Goal: Check status: Check status

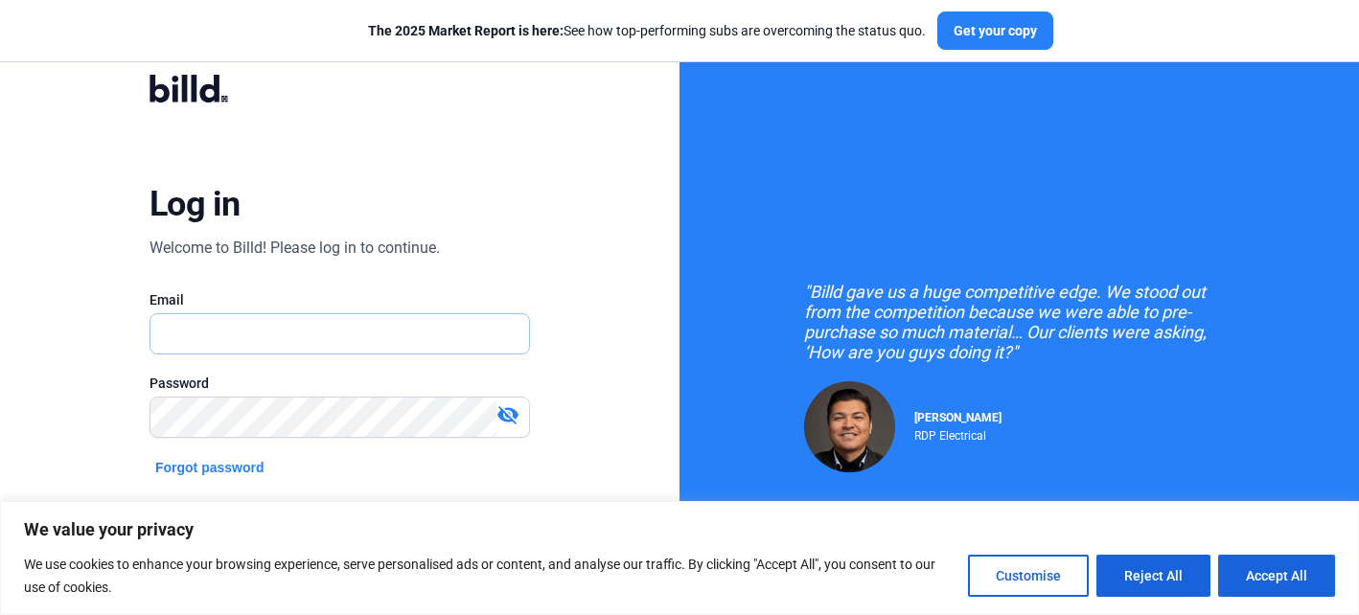
click at [222, 334] on input "text" at bounding box center [339, 333] width 379 height 39
type input "[EMAIL_ADDRESS][DOMAIN_NAME]"
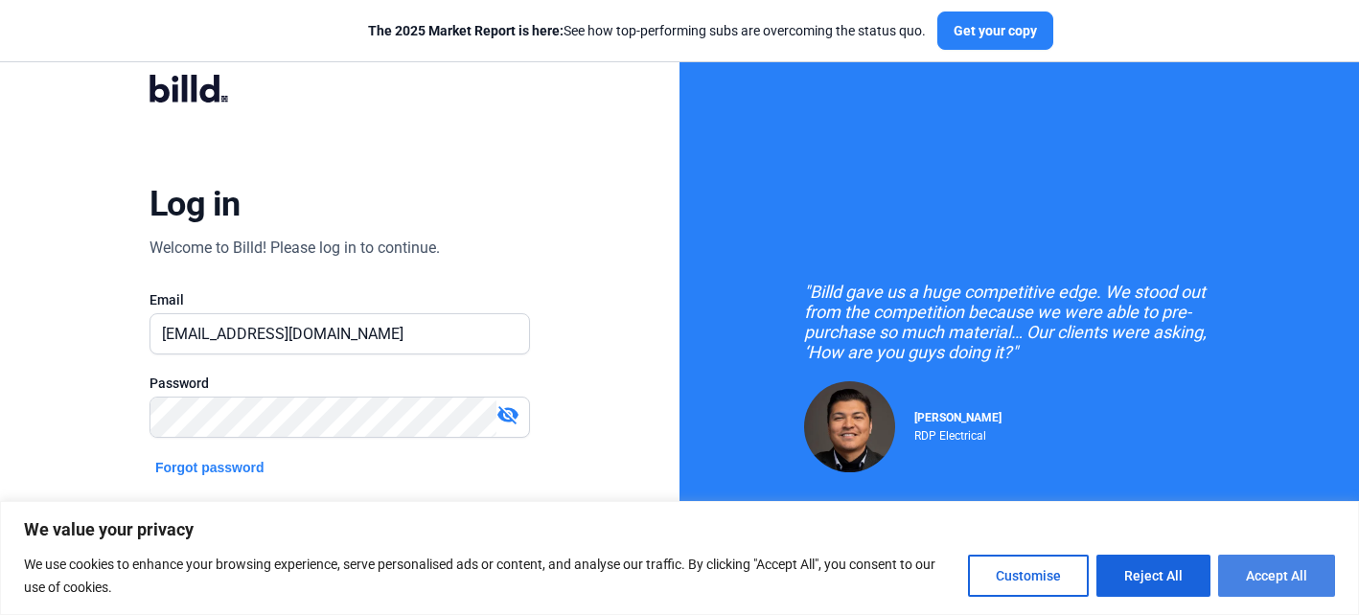
click at [1257, 578] on button "Accept All" at bounding box center [1276, 576] width 117 height 42
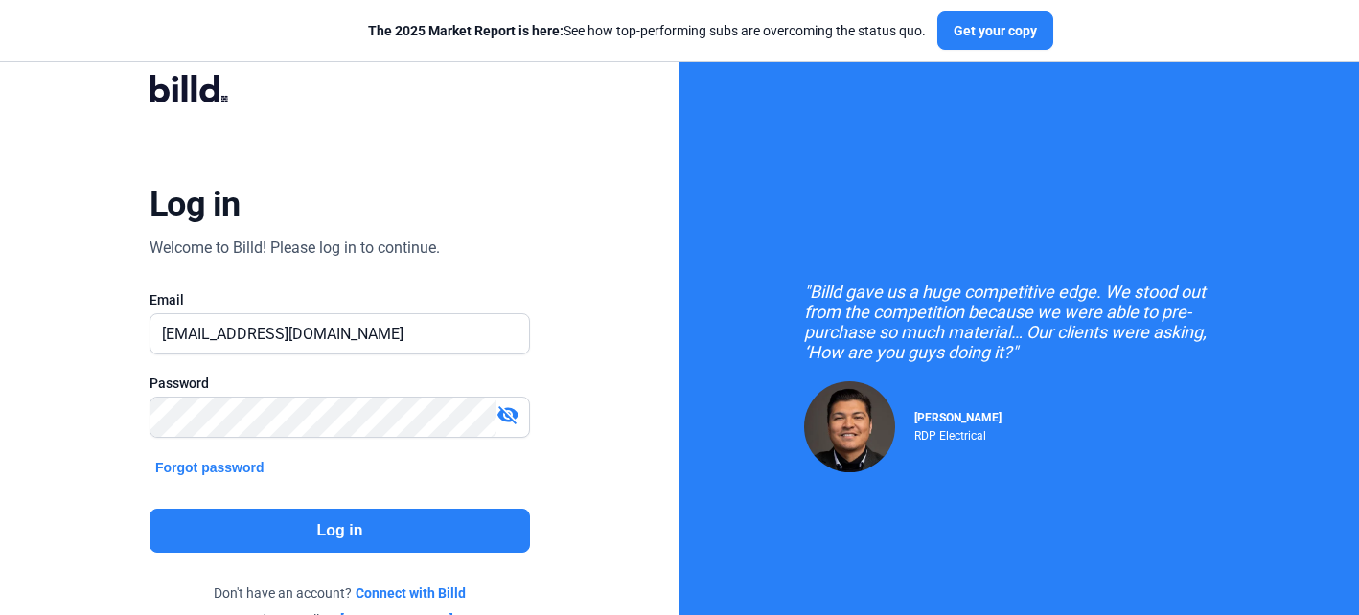
checkbox input "true"
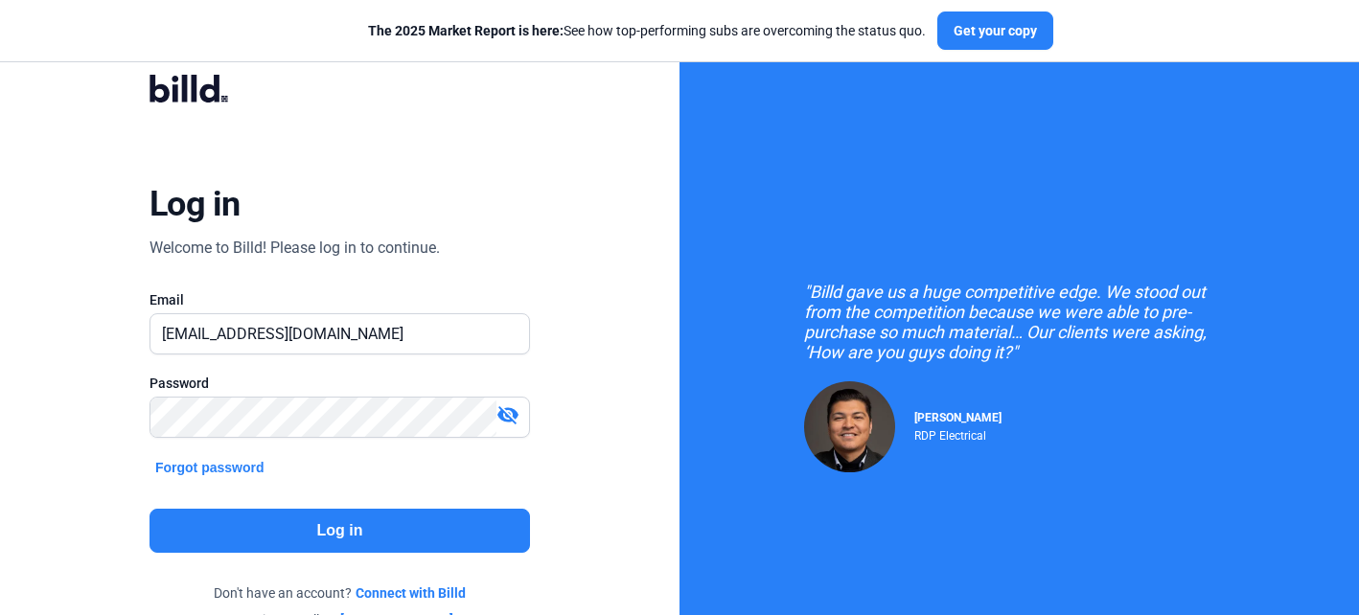
click at [380, 539] on button "Log in" at bounding box center [340, 531] width 380 height 44
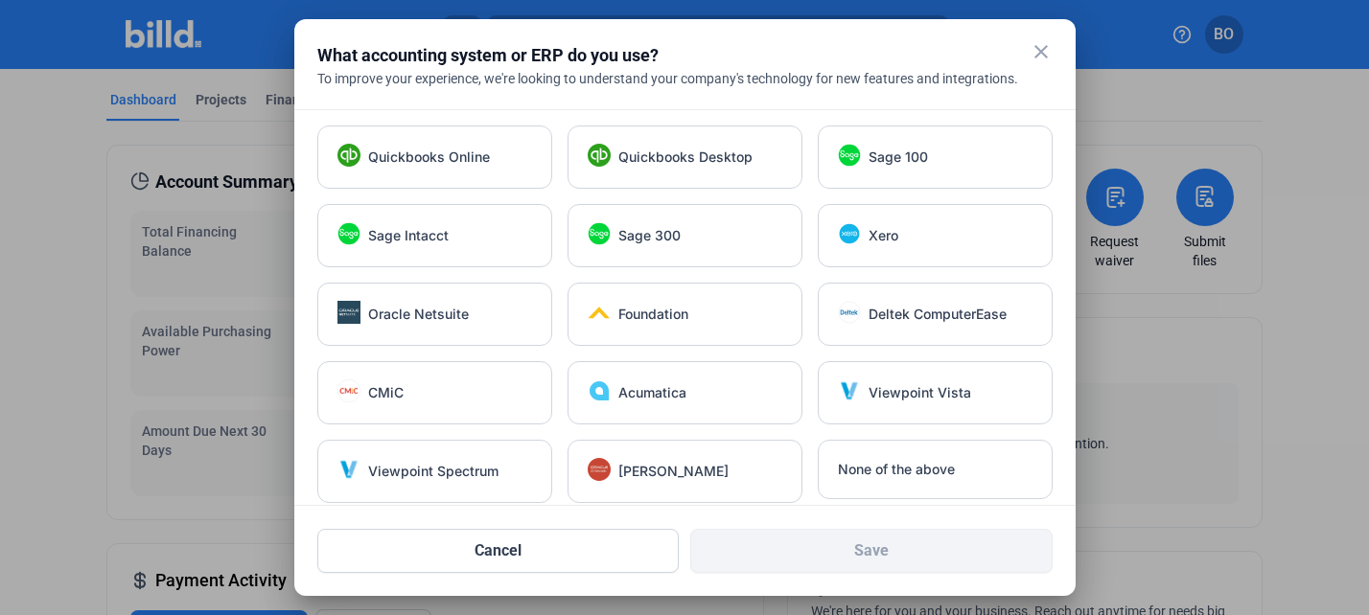
click at [1043, 45] on mat-icon "close" at bounding box center [1040, 51] width 23 height 23
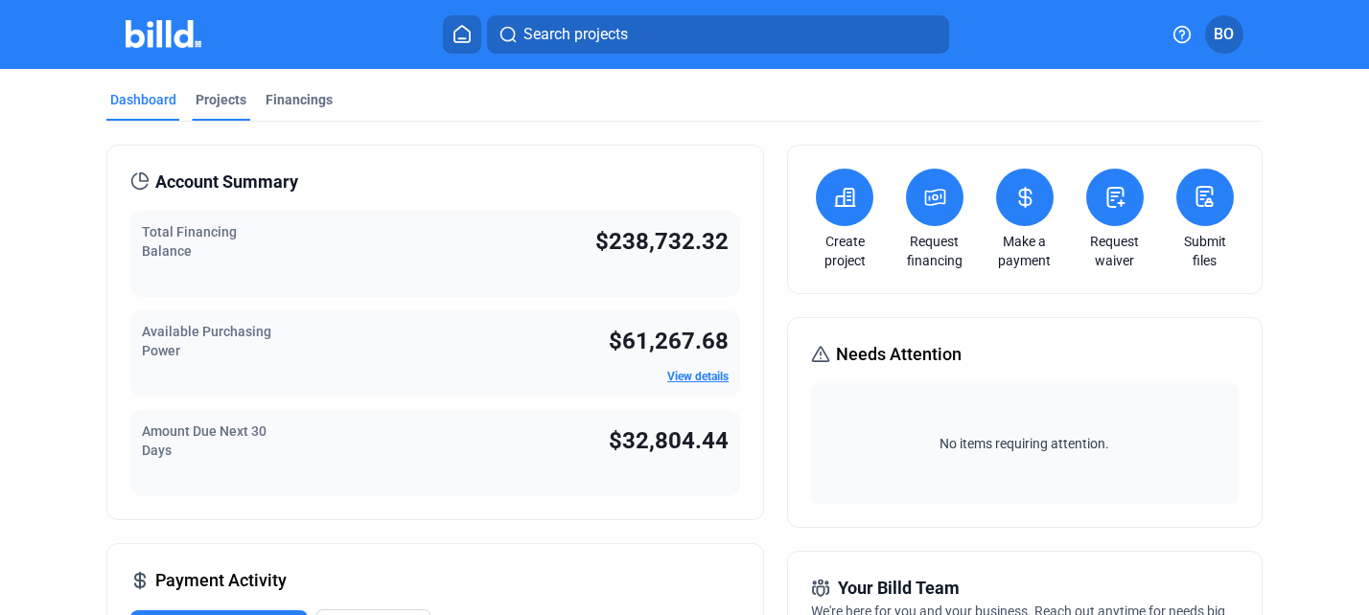
click at [225, 93] on div "Projects" at bounding box center [221, 99] width 51 height 19
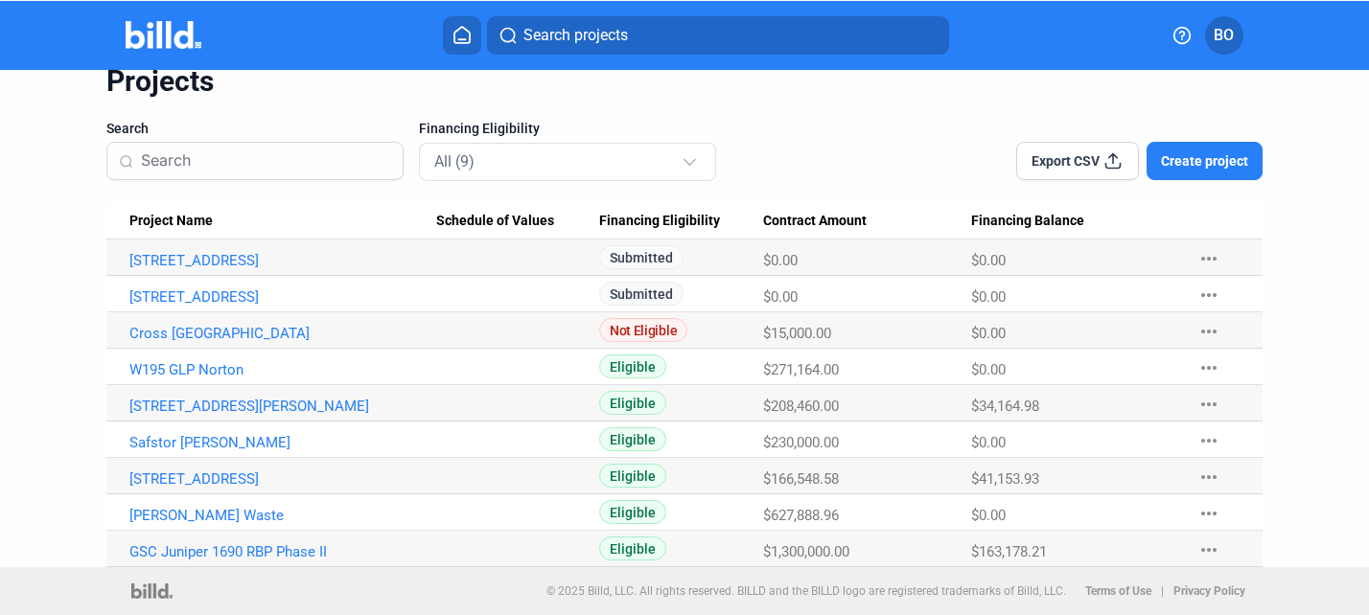
scroll to position [81, 0]
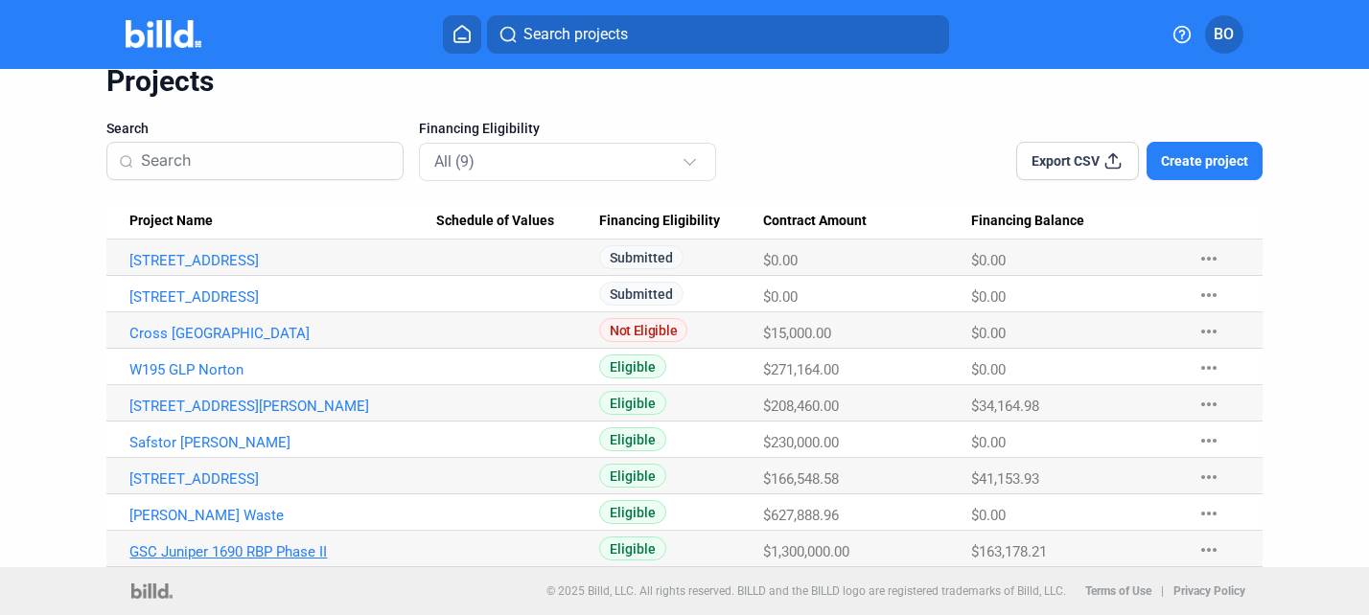
click at [238, 552] on link "GSC Juniper 1690 RBP Phase II" at bounding box center [282, 551] width 307 height 17
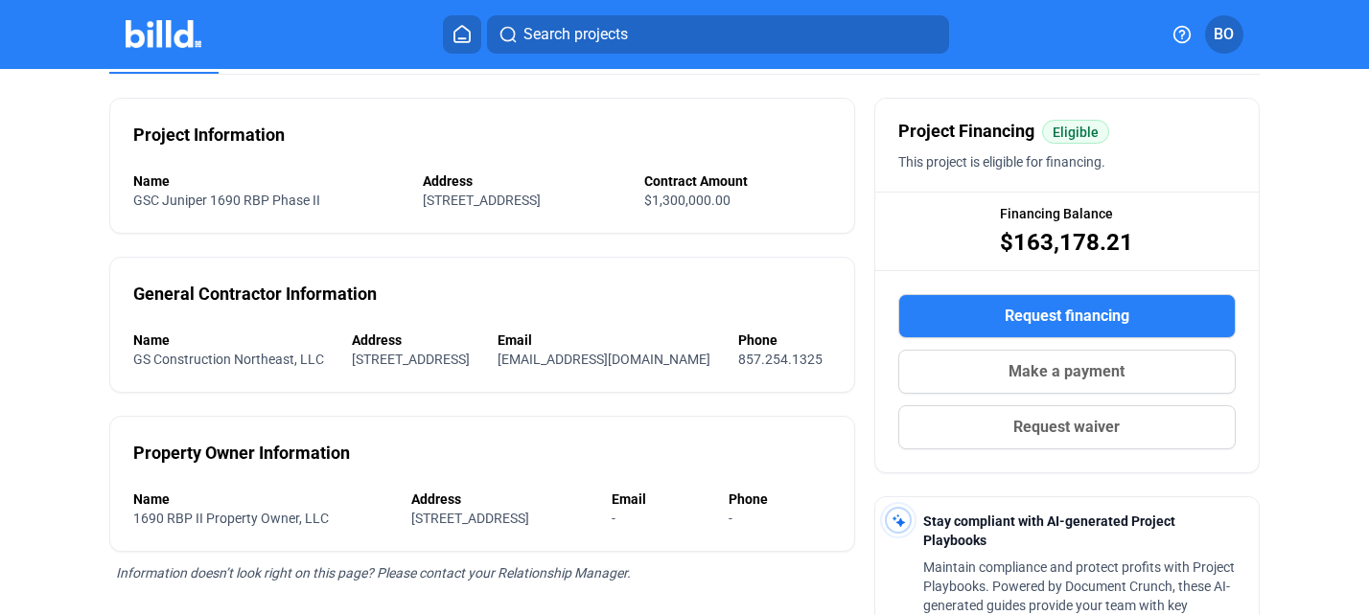
scroll to position [132, 0]
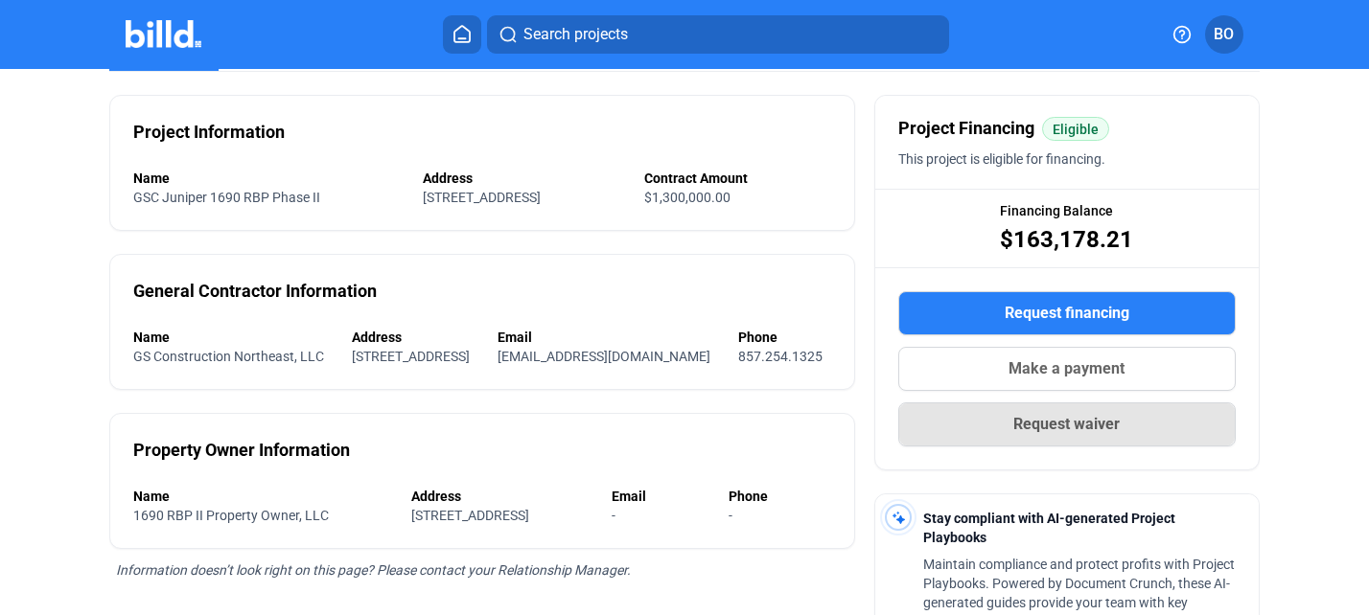
click at [1061, 428] on span "Request waiver" at bounding box center [1066, 424] width 106 height 23
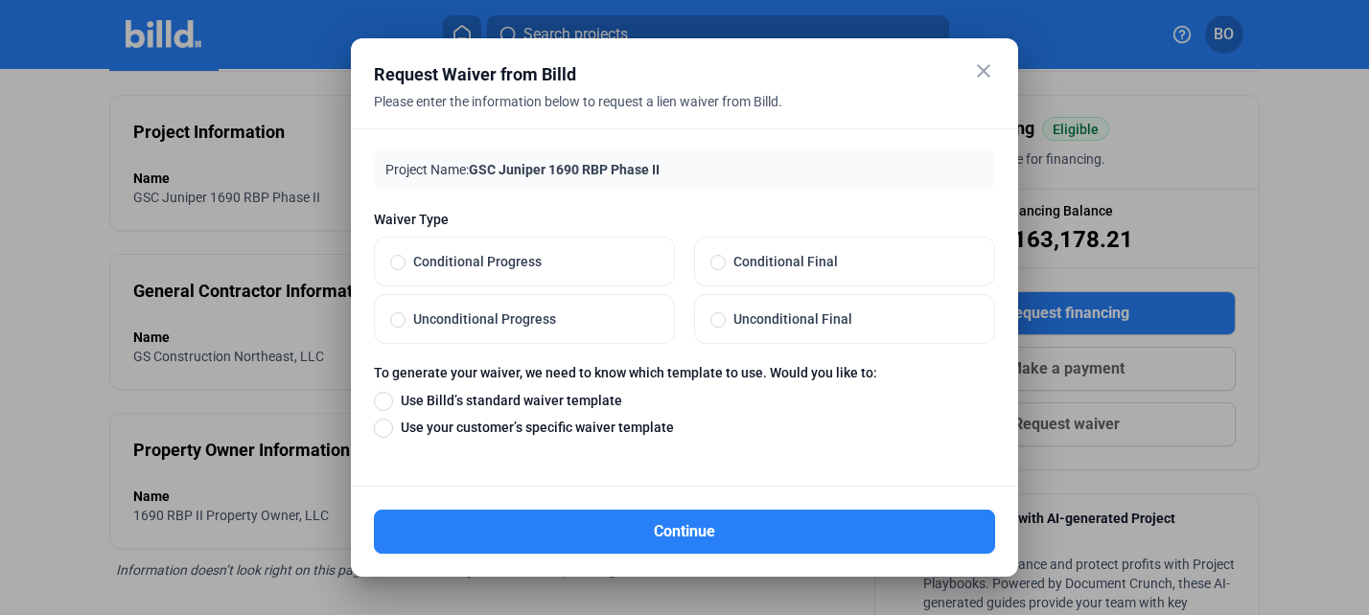
click at [985, 72] on mat-icon "close" at bounding box center [983, 70] width 23 height 23
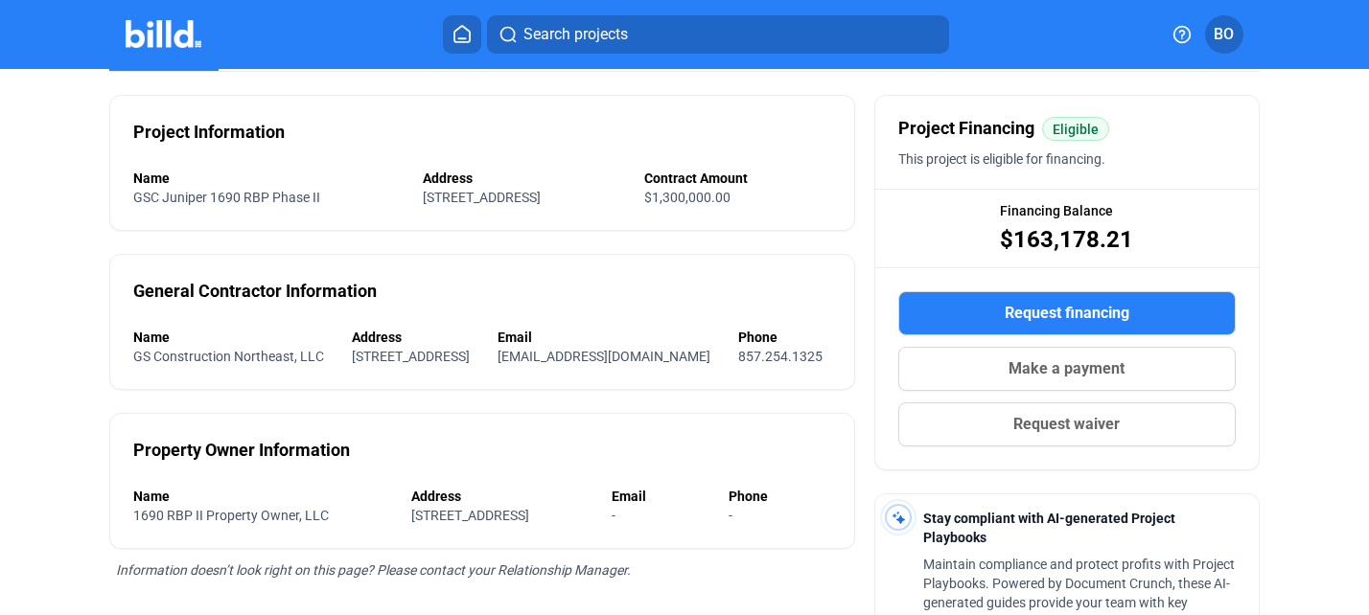
click at [1000, 215] on span "Financing Balance" at bounding box center [1056, 210] width 113 height 19
drag, startPoint x: 983, startPoint y: 243, endPoint x: 1183, endPoint y: 241, distance: 199.4
click at [1183, 241] on div "Financing Balance $163,178.21" at bounding box center [1066, 228] width 383 height 77
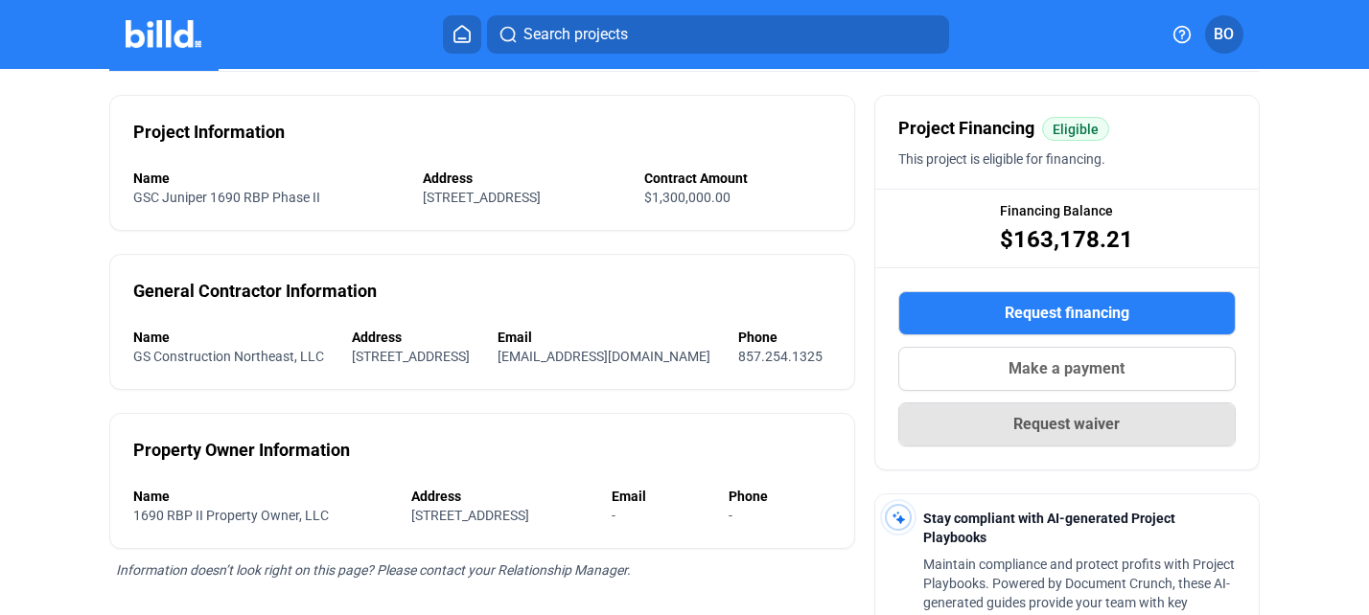
click at [1066, 429] on span "Request waiver" at bounding box center [1066, 424] width 106 height 23
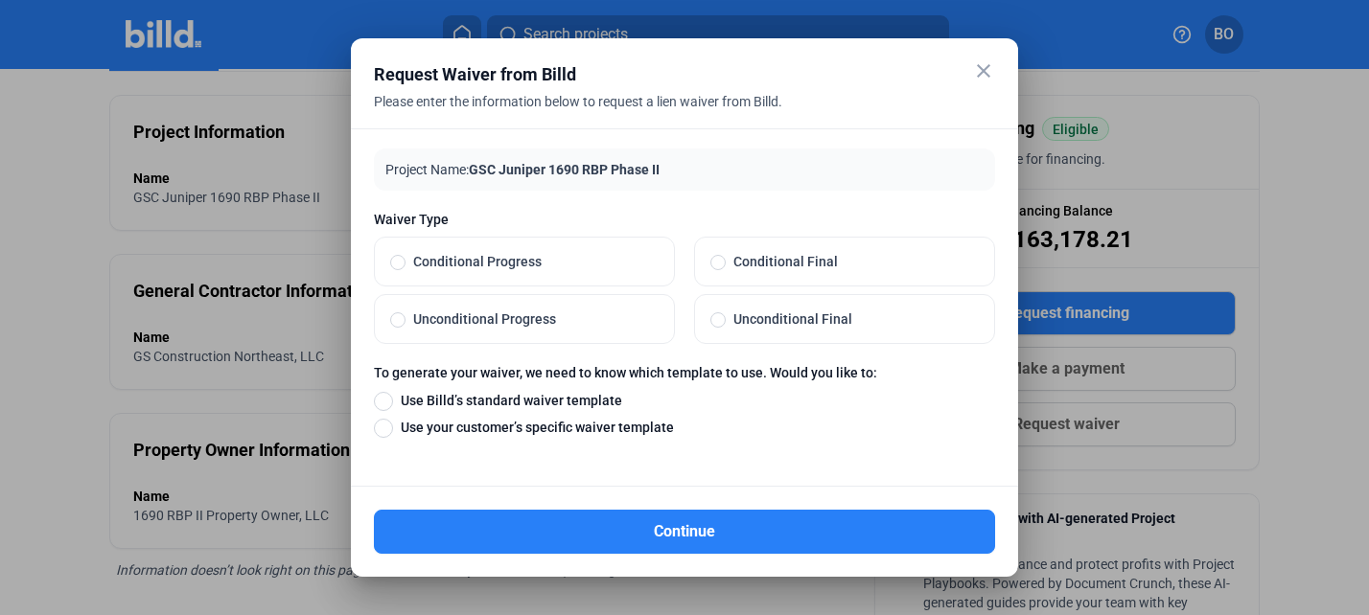
click at [981, 69] on mat-icon "close" at bounding box center [983, 70] width 23 height 23
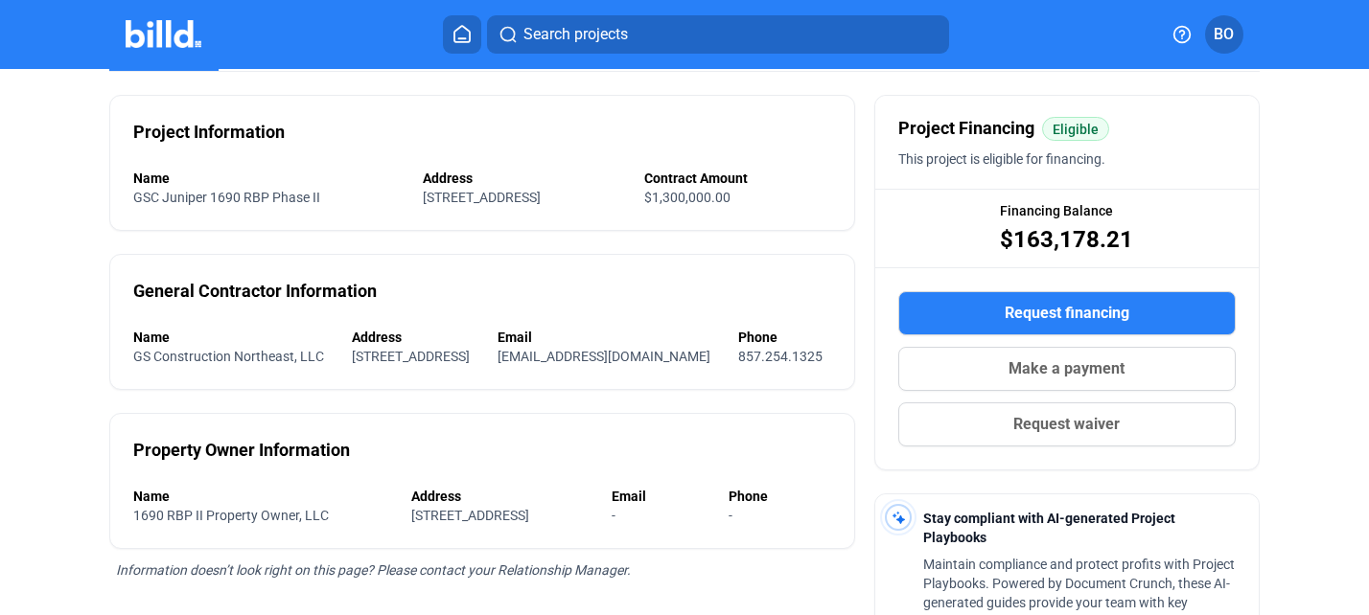
scroll to position [0, 0]
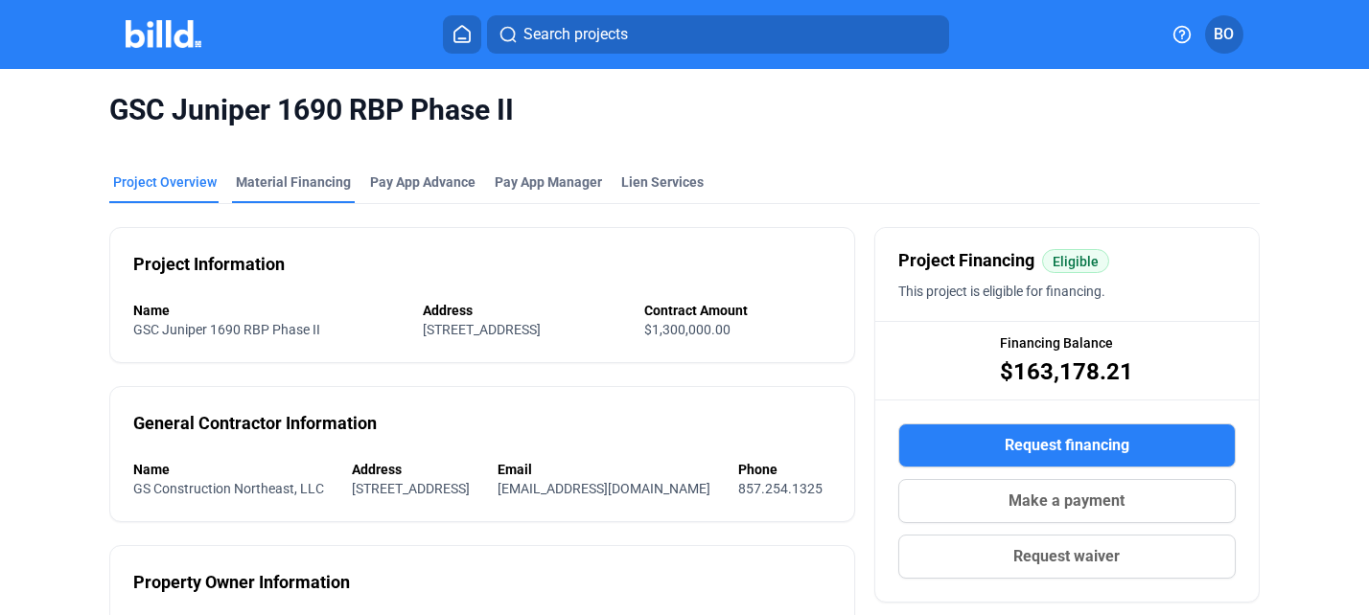
click at [284, 181] on div "Material Financing" at bounding box center [293, 182] width 115 height 19
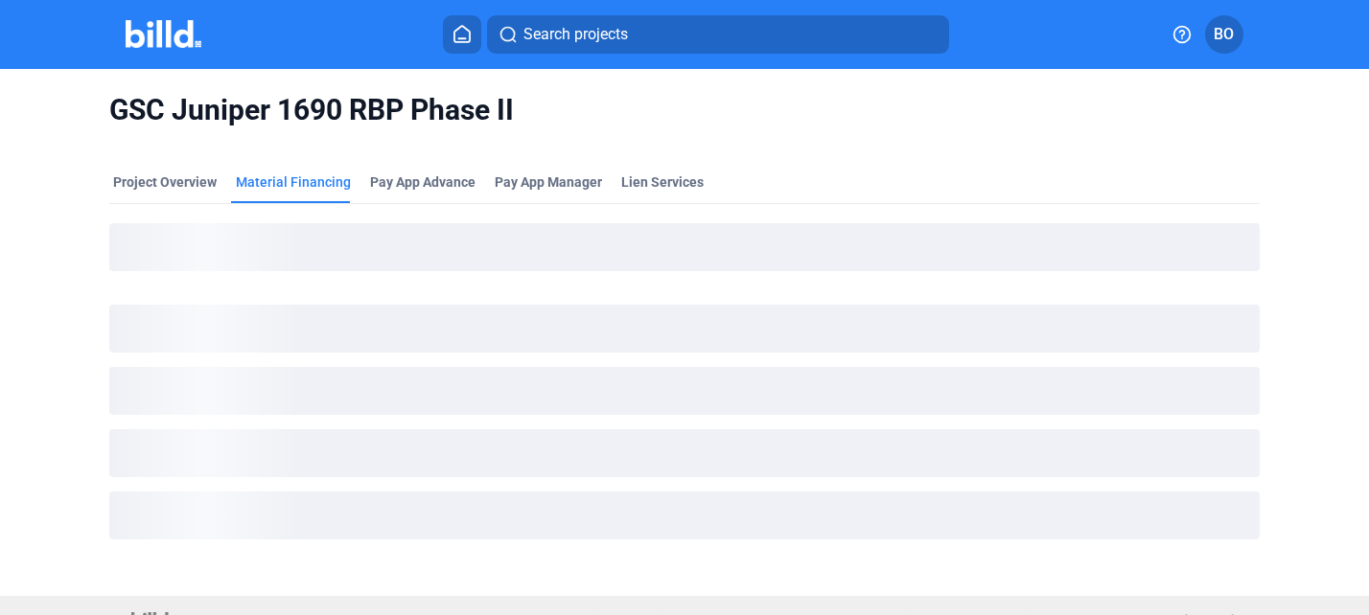
click at [153, 22] on img at bounding box center [164, 34] width 76 height 28
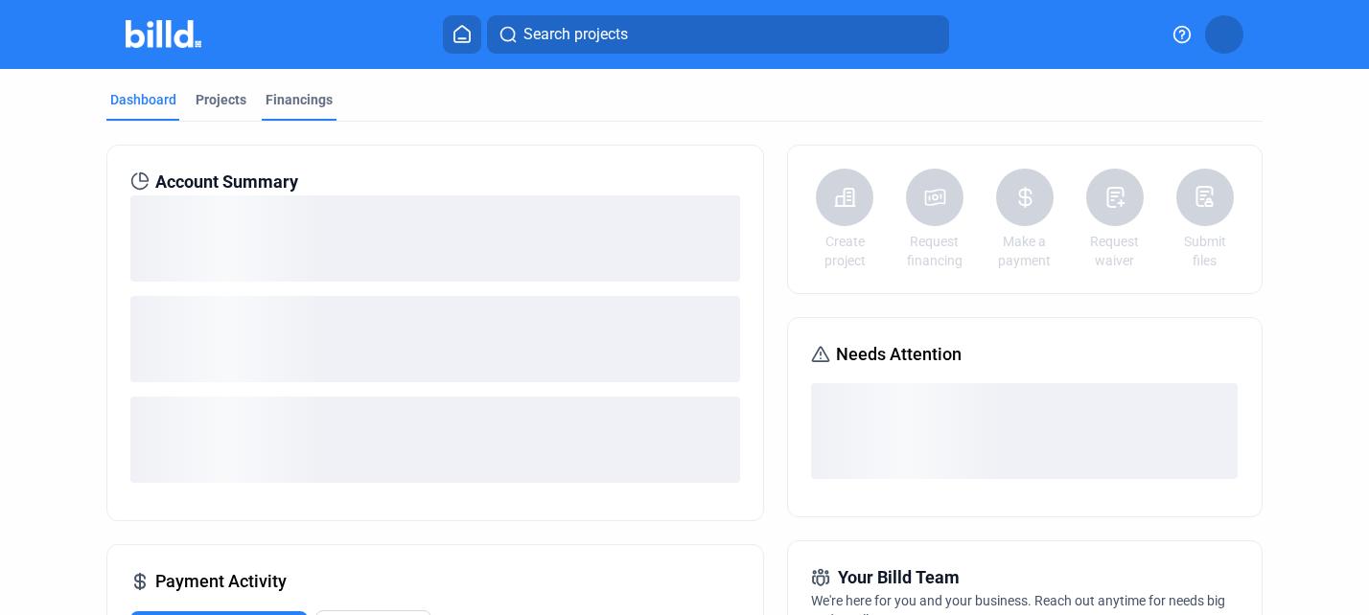
click at [307, 98] on div "Financings" at bounding box center [298, 99] width 67 height 19
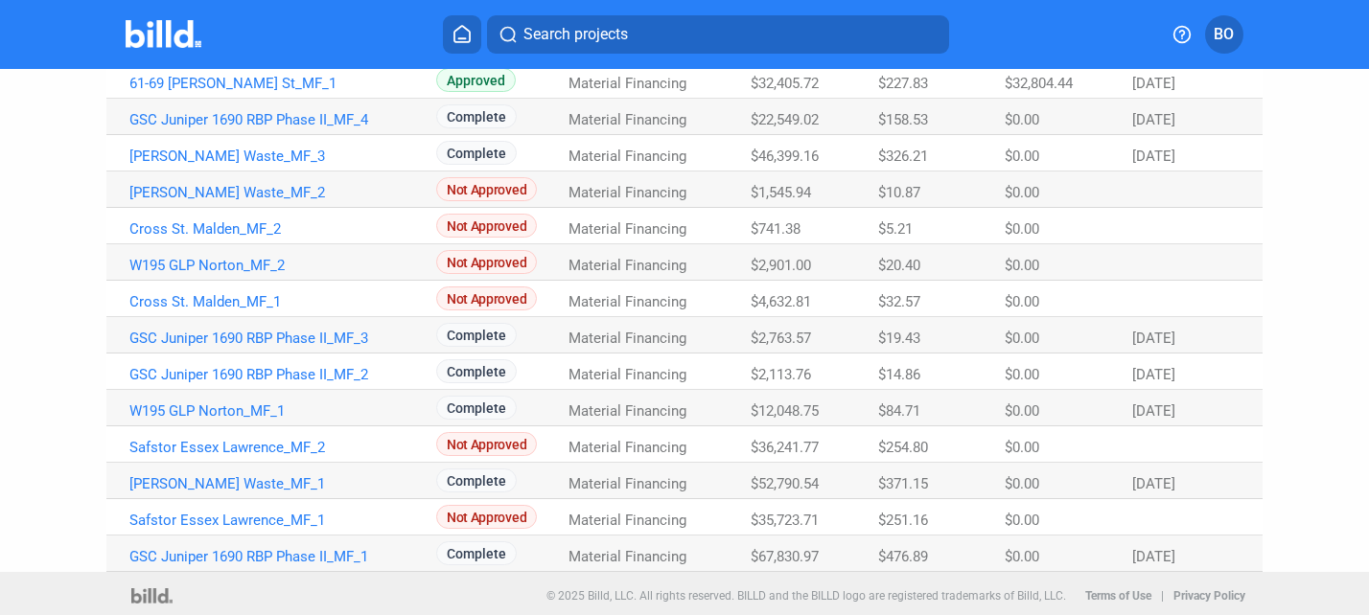
scroll to position [519, 0]
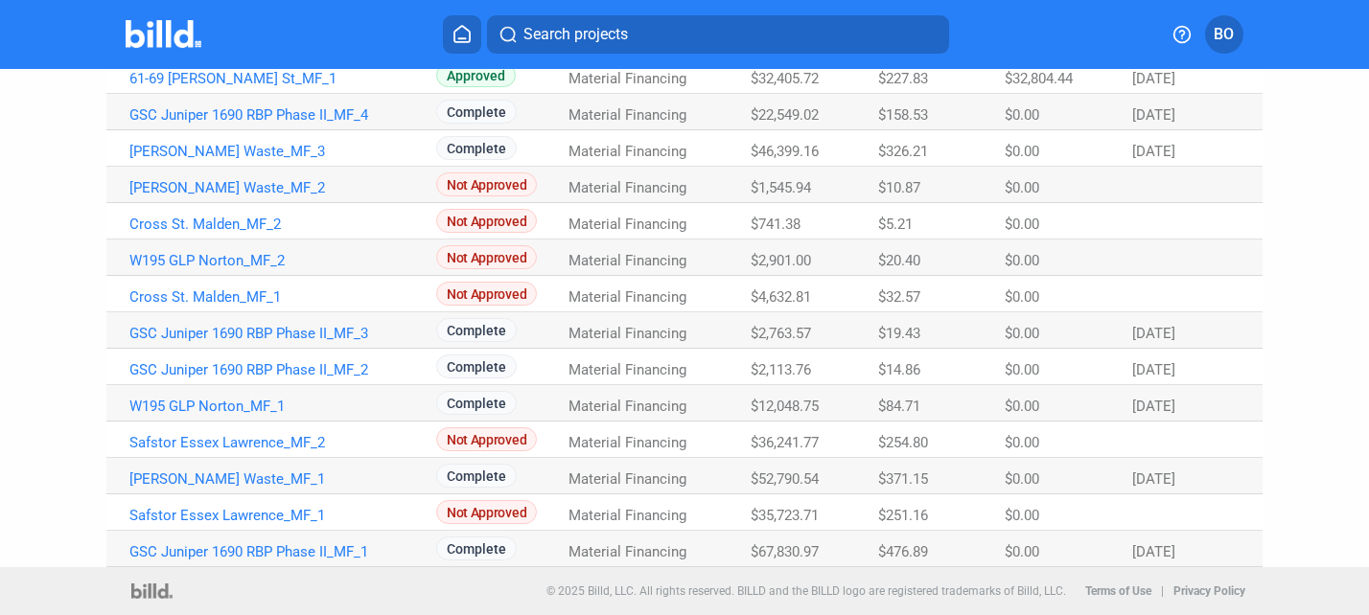
drag, startPoint x: 110, startPoint y: 332, endPoint x: 1195, endPoint y: 375, distance: 1085.8
click at [1195, 375] on tbody "[PERSON_NAME] Waste_MF_4 Not Approved Material Financing $21,636.25 $152.12 $0.…" at bounding box center [683, 185] width 1155 height 765
click at [1195, 375] on div "[DATE]" at bounding box center [1185, 369] width 107 height 17
drag, startPoint x: 514, startPoint y: 558, endPoint x: 327, endPoint y: 559, distance: 186.9
click at [327, 559] on tr "GSC Juniper 1690 RBP Phase II_MF_1 Complete Material Financing $67,830.97 $476.…" at bounding box center [683, 549] width 1155 height 36
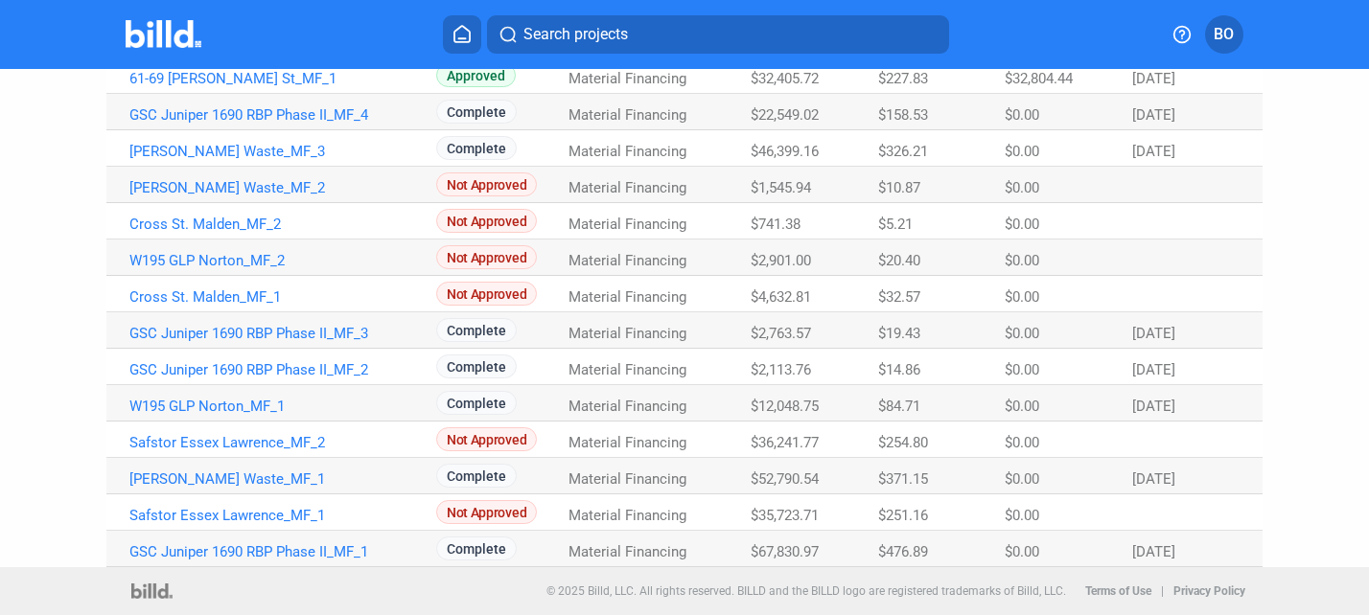
drag, startPoint x: 534, startPoint y: 387, endPoint x: 408, endPoint y: 355, distance: 129.7
click at [342, 373] on tbody "[PERSON_NAME] Waste_MF_4 Not Approved Material Financing $21,636.25 $152.12 $0.…" at bounding box center [683, 185] width 1155 height 765
drag, startPoint x: 490, startPoint y: 336, endPoint x: 395, endPoint y: 333, distance: 95.0
click at [395, 333] on tr "GSC Juniper 1690 RBP Phase II_MF_3 Complete Material Financing $2,763.57 $19.43…" at bounding box center [683, 330] width 1155 height 36
drag, startPoint x: 507, startPoint y: 108, endPoint x: 426, endPoint y: 108, distance: 81.5
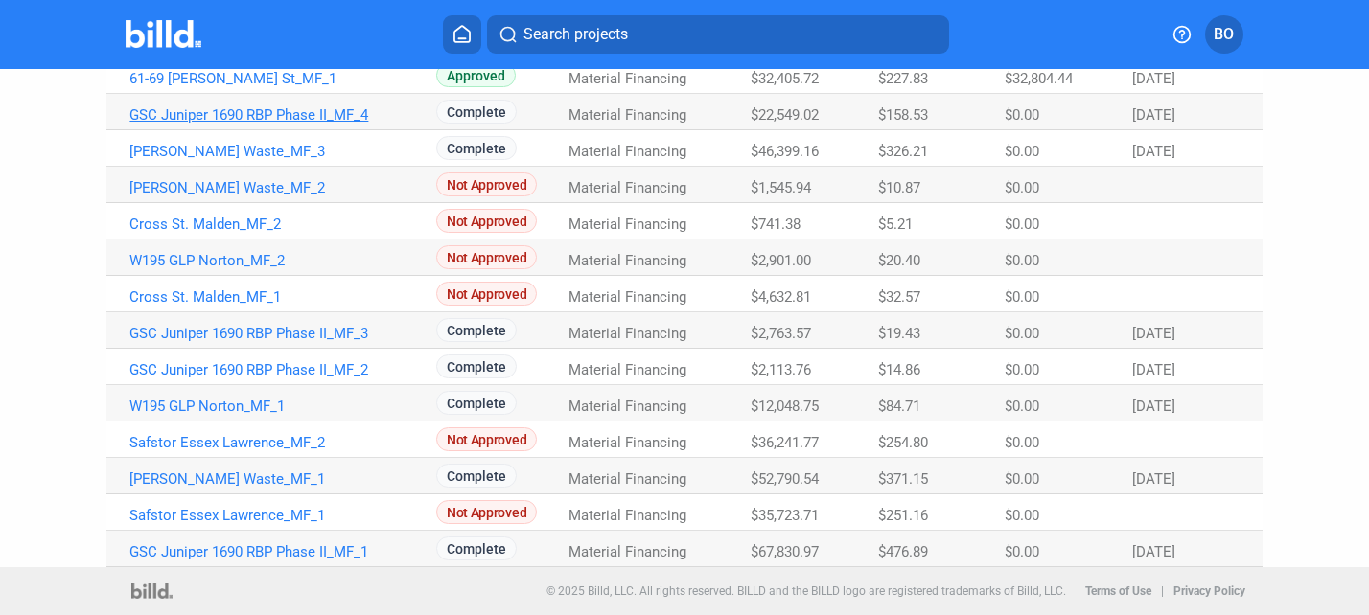
click at [425, 108] on tr "GSC Juniper 1690 RBP Phase II_MF_4 Complete Material Financing $22,549.02 $158.…" at bounding box center [683, 112] width 1155 height 36
drag, startPoint x: 520, startPoint y: 340, endPoint x: 411, endPoint y: 339, distance: 109.3
click at [408, 339] on tr "GSC Juniper 1690 RBP Phase II_MF_3 Complete Material Financing $2,763.57 $19.43…" at bounding box center [683, 330] width 1155 height 36
drag, startPoint x: 493, startPoint y: 359, endPoint x: 409, endPoint y: 359, distance: 83.4
click at [409, 359] on tr "GSC Juniper 1690 RBP Phase II_MF_2 Complete Material Financing $2,113.76 $14.86…" at bounding box center [683, 367] width 1155 height 36
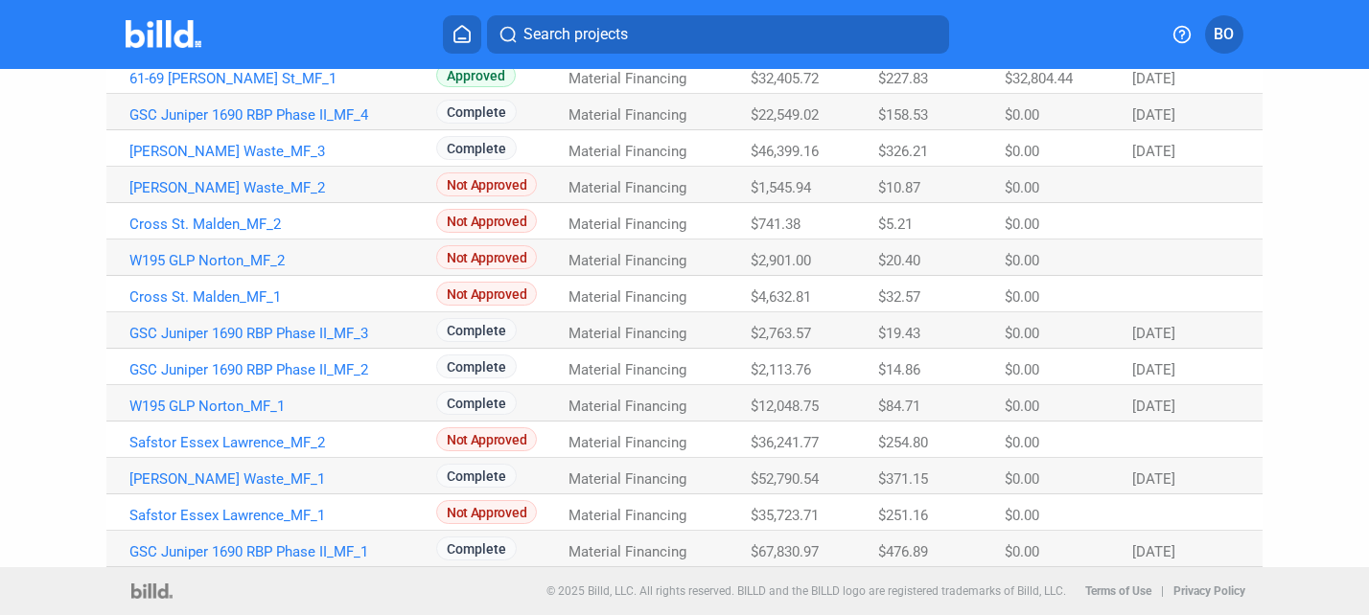
drag, startPoint x: 520, startPoint y: 550, endPoint x: 445, endPoint y: 550, distance: 75.7
click at [445, 550] on div "Complete" at bounding box center [502, 549] width 132 height 24
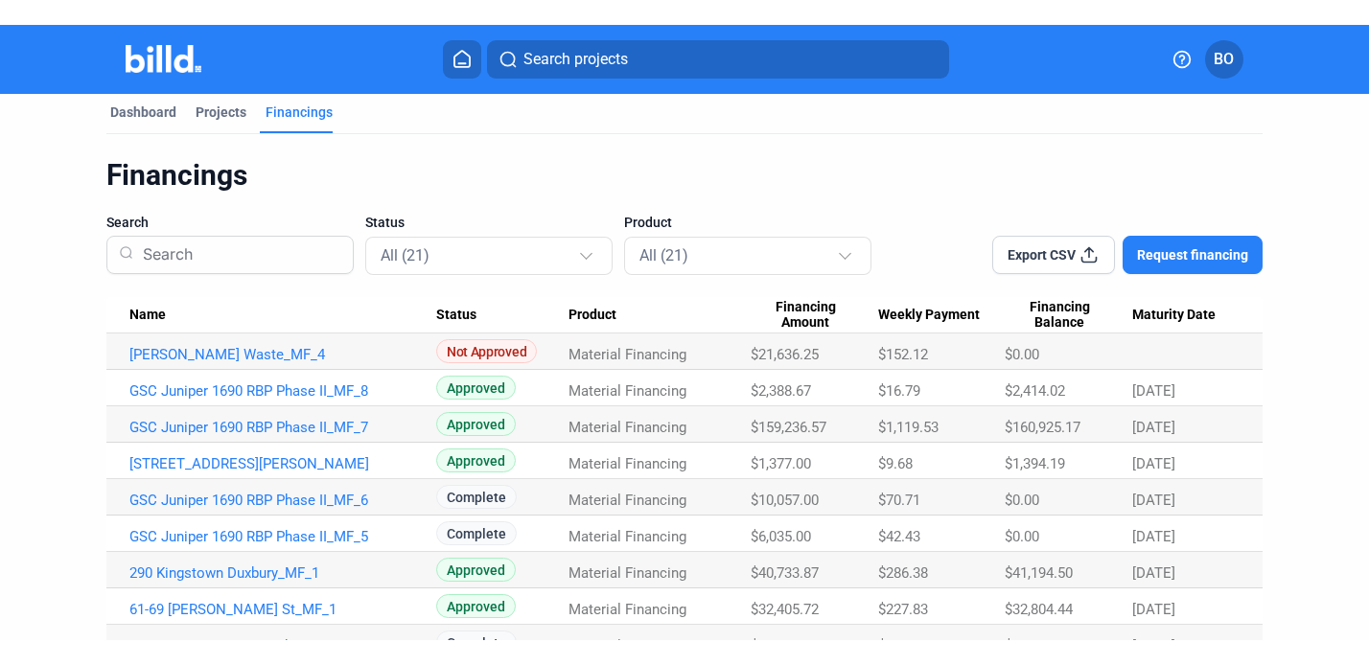
scroll to position [12, 0]
